Goal: Navigation & Orientation: Find specific page/section

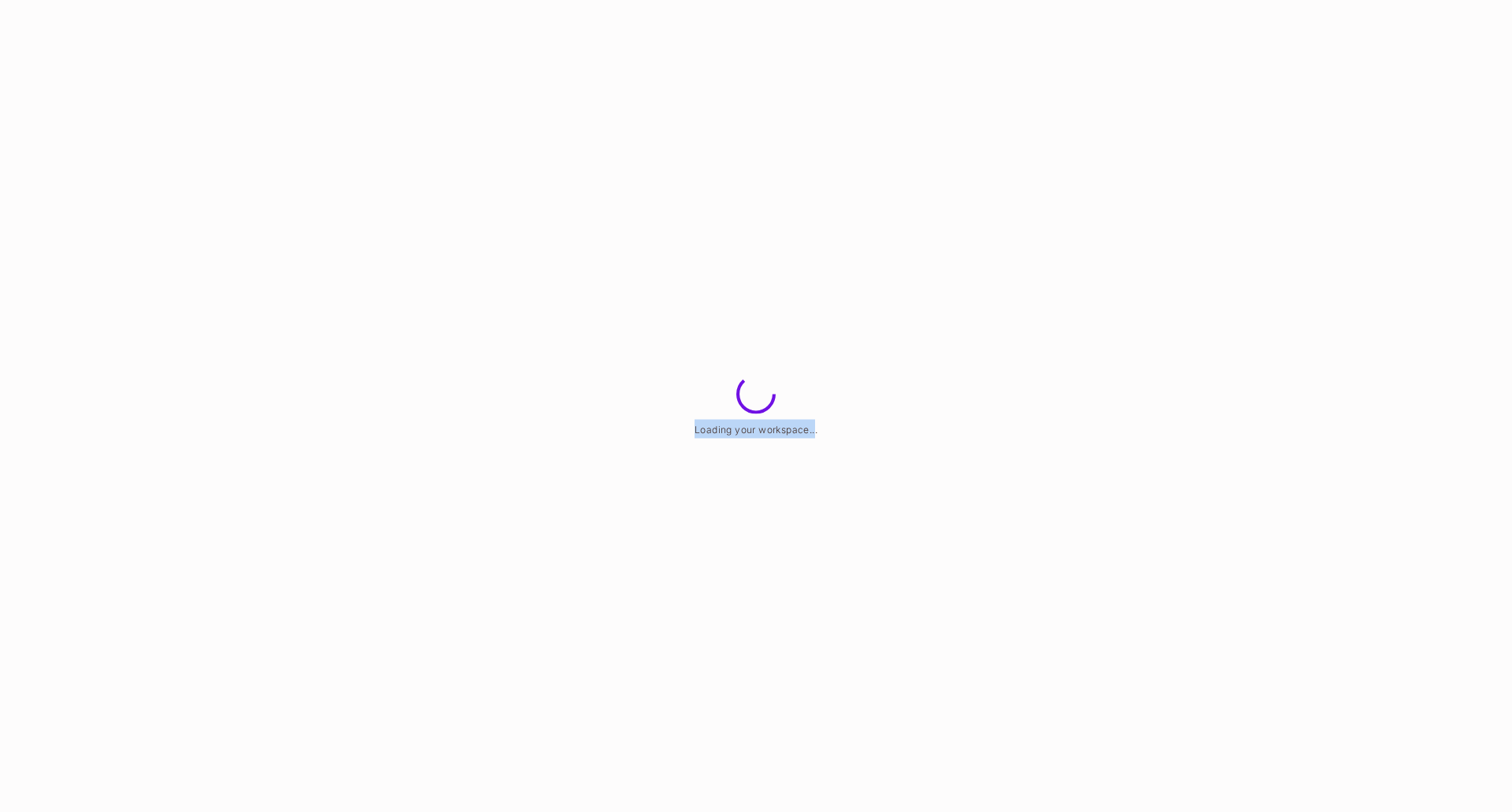
drag, startPoint x: 694, startPoint y: 431, endPoint x: 814, endPoint y: 419, distance: 120.6
click at [814, 419] on div "Loading your workspace..." at bounding box center [756, 429] width 122 height 19
click at [815, 426] on span "Loading your workspace..." at bounding box center [756, 429] width 122 height 12
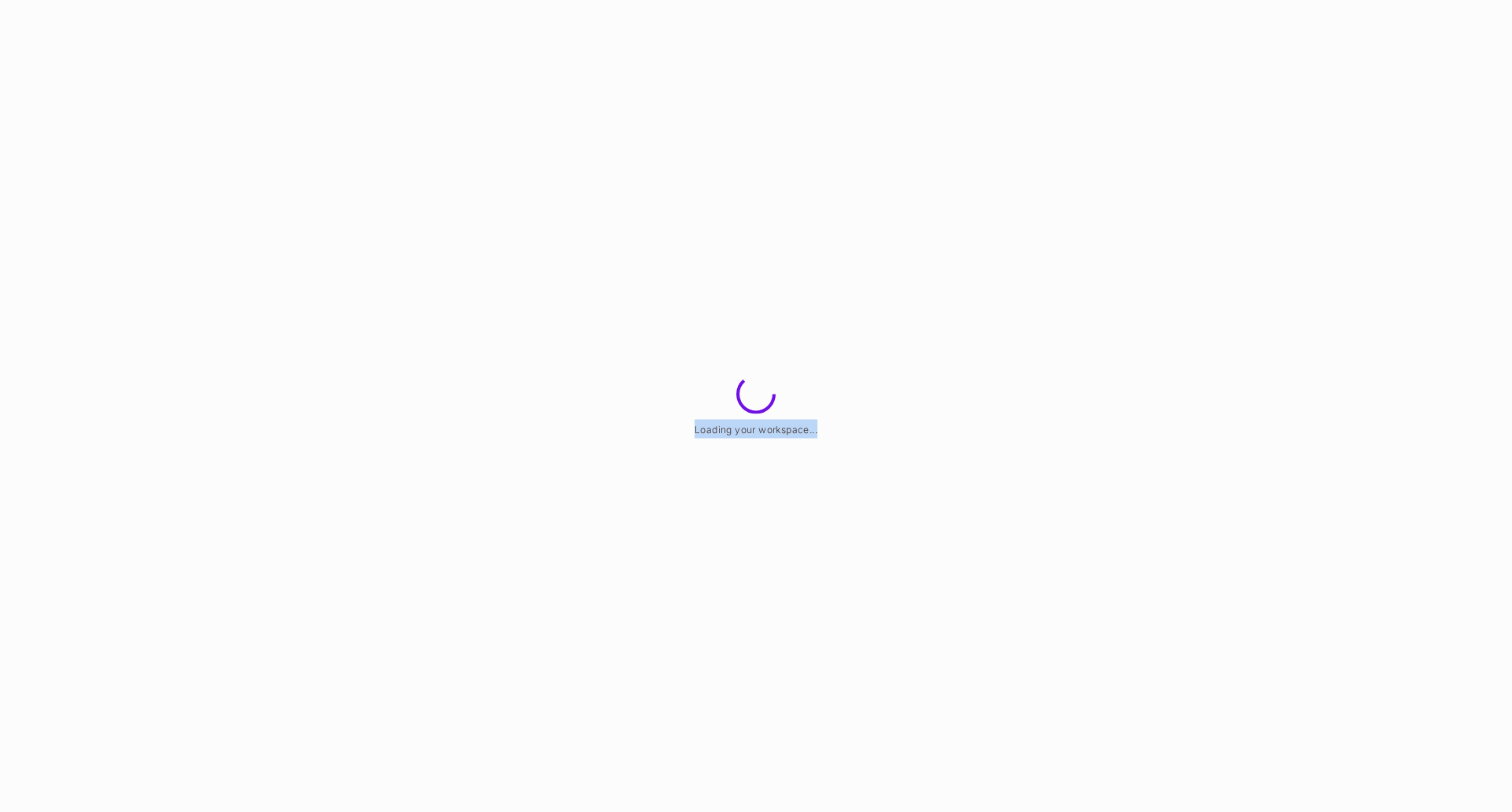
click at [814, 427] on span "Loading your workspace..." at bounding box center [756, 429] width 122 height 12
click at [926, 0] on html "Loading your workspace..." at bounding box center [756, 0] width 1512 height 0
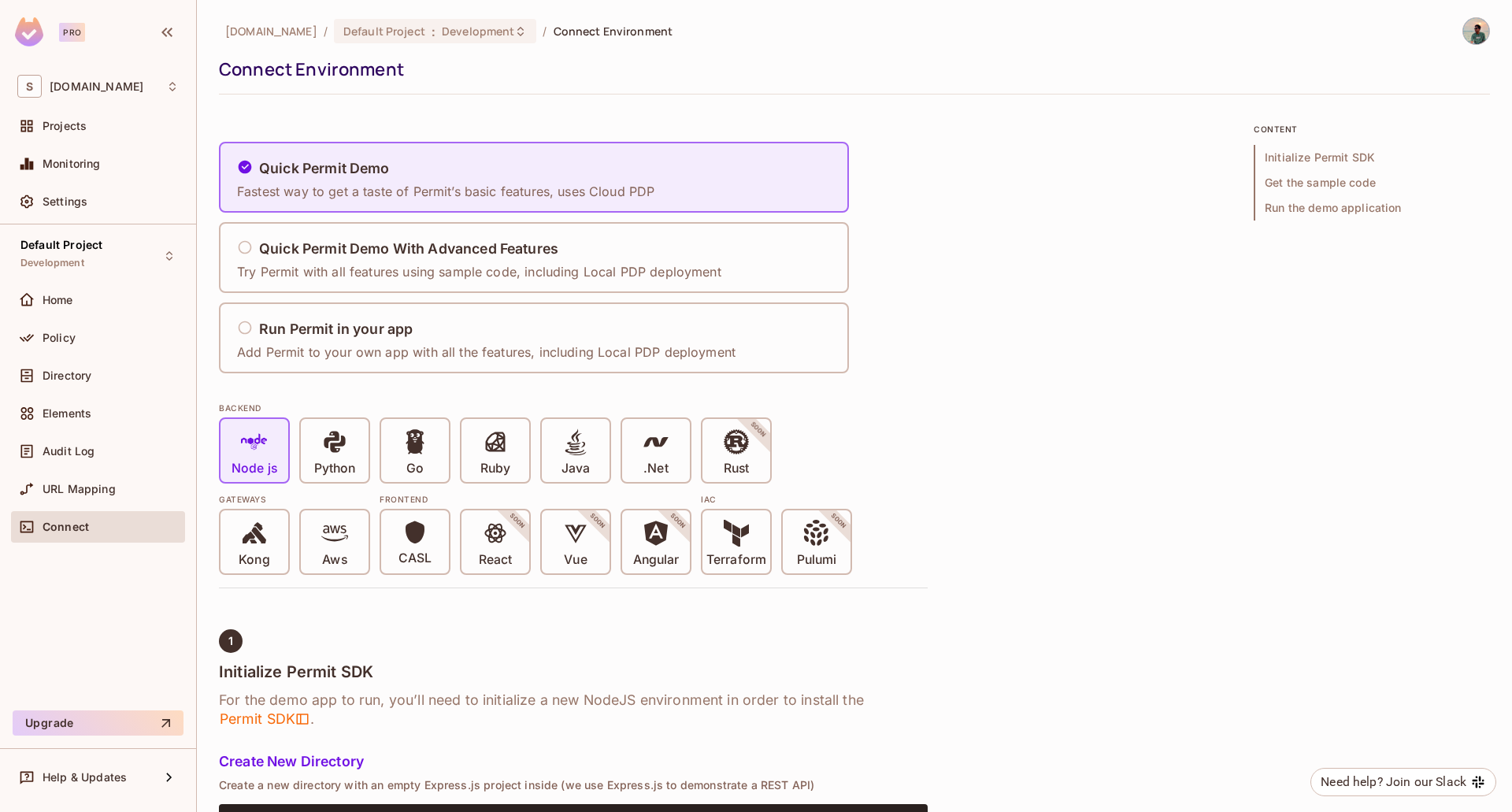
click at [1465, 28] on img at bounding box center [1476, 32] width 26 height 26
click at [1019, 280] on div at bounding box center [756, 406] width 1512 height 812
click at [65, 308] on div "Home" at bounding box center [98, 300] width 161 height 19
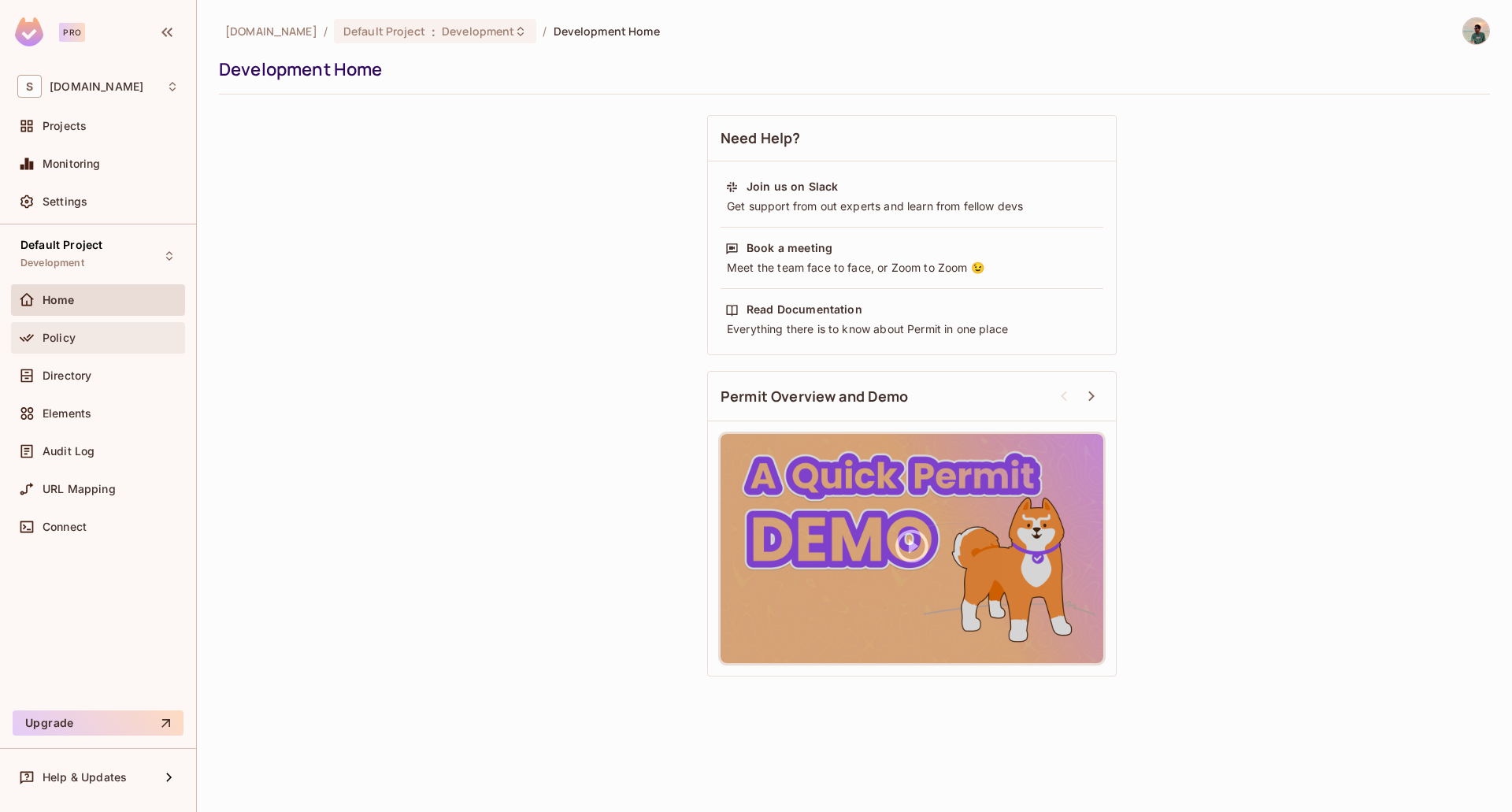
click at [70, 337] on span "Policy" at bounding box center [59, 338] width 33 height 13
